Goal: Task Accomplishment & Management: Manage account settings

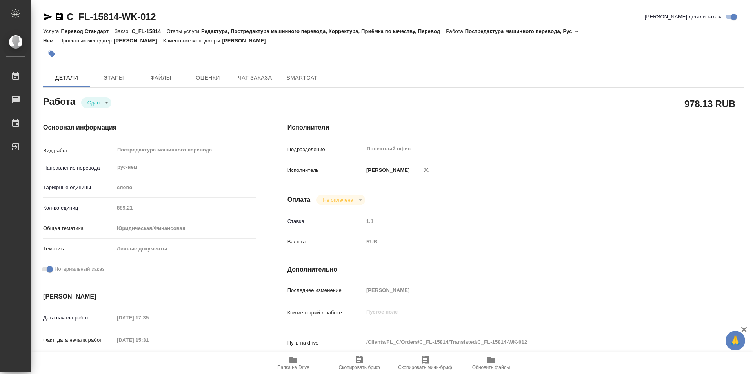
click at [48, 14] on icon "button" at bounding box center [47, 16] width 9 height 9
click at [56, 16] on icon "button" at bounding box center [59, 17] width 7 height 8
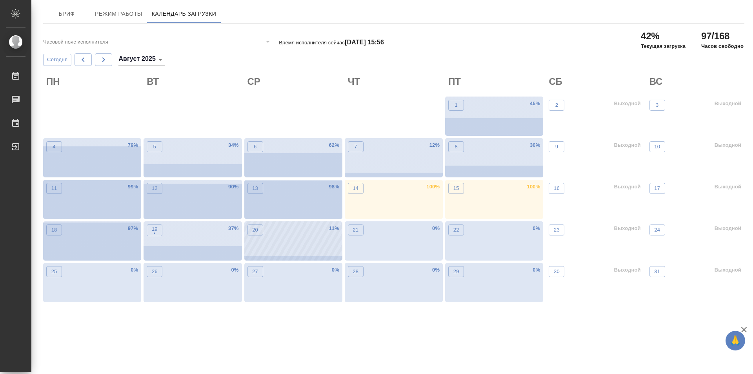
click at [280, 248] on div "20 11 %" at bounding box center [293, 240] width 98 height 39
click at [177, 240] on div "19 • 37 %" at bounding box center [193, 240] width 98 height 39
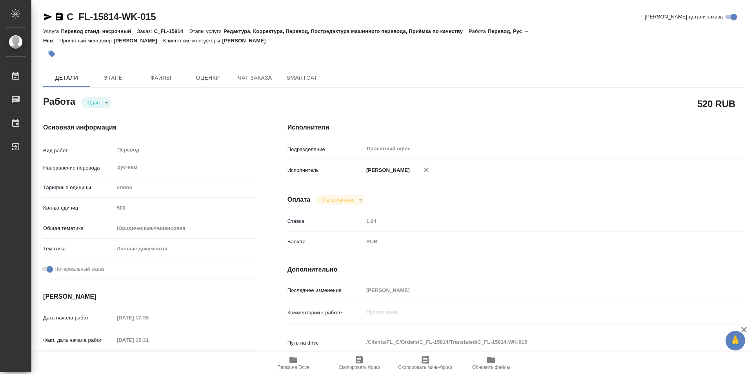
click at [56, 16] on icon "button" at bounding box center [59, 17] width 7 height 8
